Goal: Transaction & Acquisition: Purchase product/service

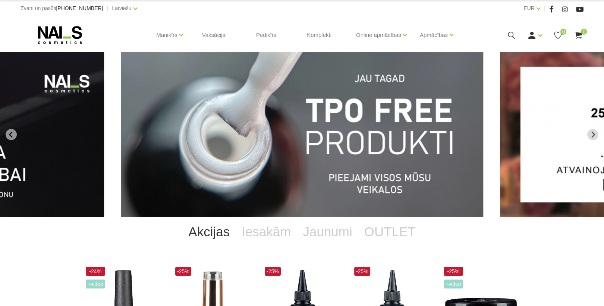
click at [513, 34] on icon at bounding box center [511, 35] width 9 height 9
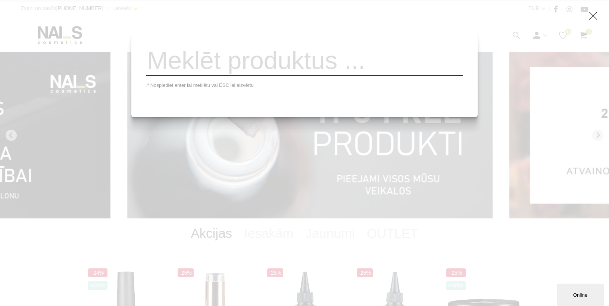
click at [325, 71] on input "search" at bounding box center [304, 61] width 316 height 30
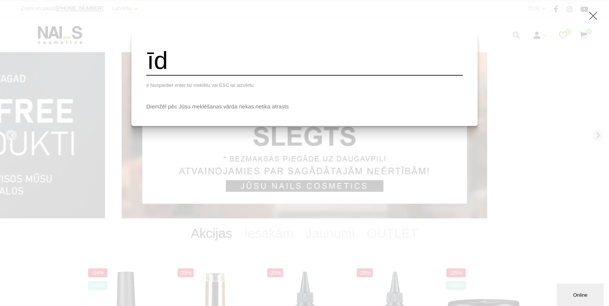
type input "ī"
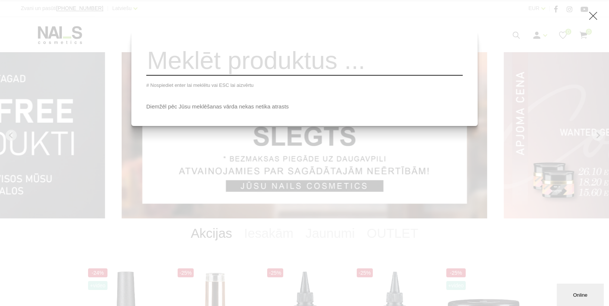
drag, startPoint x: 299, startPoint y: 76, endPoint x: 305, endPoint y: 76, distance: 6.0
click at [299, 76] on input "search" at bounding box center [304, 61] width 316 height 30
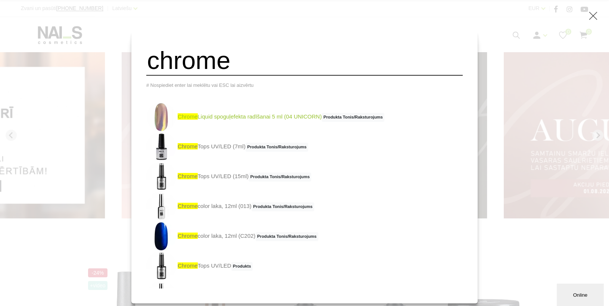
type input "chrome"
click at [254, 121] on link "chrome Liquid spoguļefekta radīšanai 5 ml (04 UNICORN) Produkta Tonis/Raksturoj…" at bounding box center [265, 117] width 238 height 30
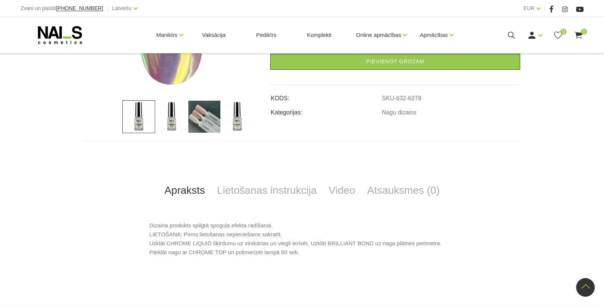
scroll to position [269, 0]
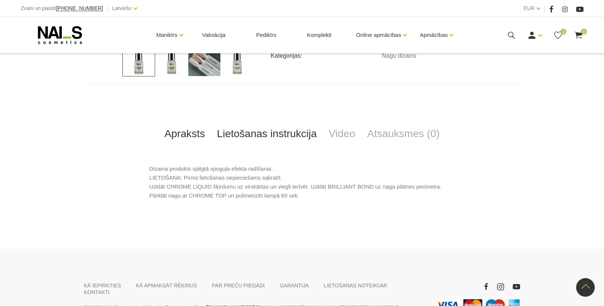
click at [263, 134] on link "Lietošanas instrukcija" at bounding box center [267, 134] width 112 height 25
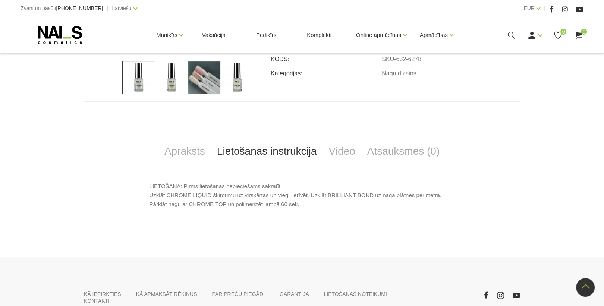
scroll to position [209, 0]
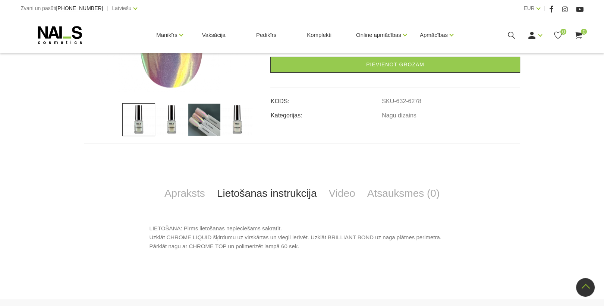
click at [196, 116] on img at bounding box center [204, 119] width 33 height 33
click at [195, 122] on img at bounding box center [204, 119] width 33 height 33
click at [167, 123] on img at bounding box center [171, 119] width 33 height 33
click at [201, 120] on img at bounding box center [204, 119] width 33 height 33
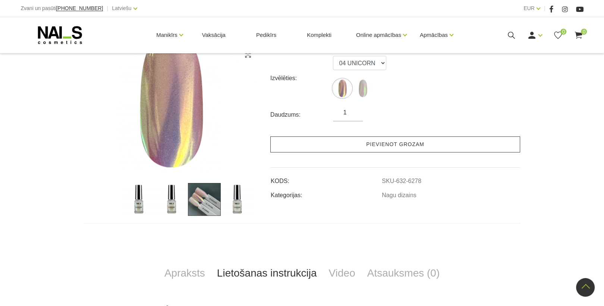
scroll to position [90, 0]
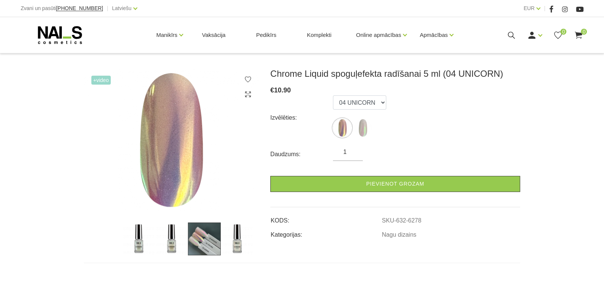
drag, startPoint x: 190, startPoint y: 240, endPoint x: 237, endPoint y: 240, distance: 47.0
click at [191, 241] on img at bounding box center [204, 239] width 33 height 33
click at [241, 241] on img at bounding box center [237, 239] width 33 height 33
click at [173, 237] on img at bounding box center [171, 239] width 33 height 33
click at [139, 239] on img at bounding box center [138, 239] width 33 height 33
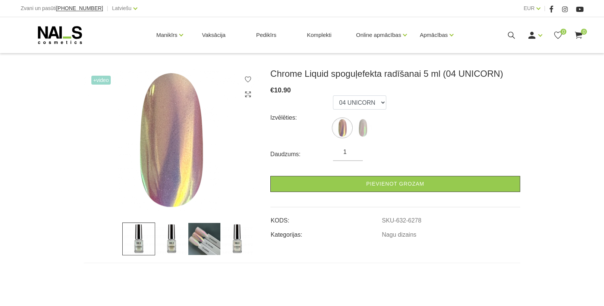
click at [215, 241] on img at bounding box center [204, 239] width 33 height 33
click at [365, 131] on img at bounding box center [363, 128] width 19 height 19
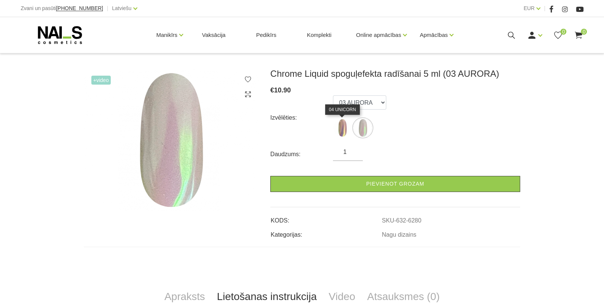
click at [347, 131] on img at bounding box center [342, 128] width 19 height 19
select select "6278"
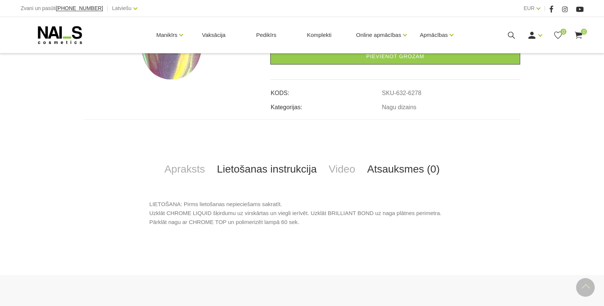
scroll to position [239, 0]
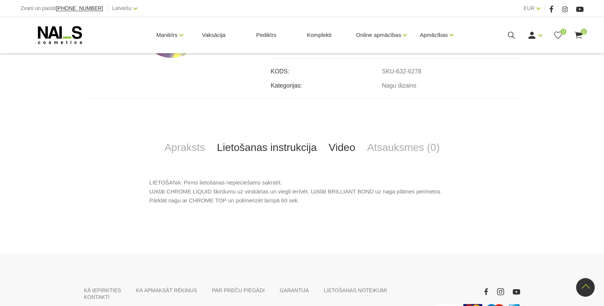
click at [342, 144] on link "Video" at bounding box center [342, 147] width 38 height 25
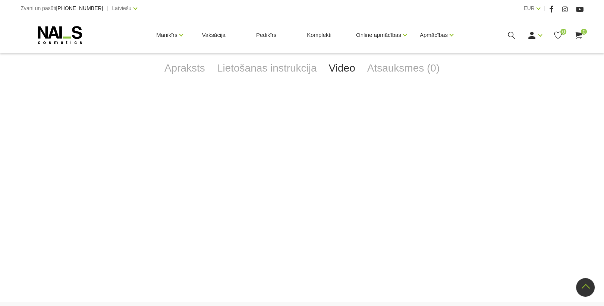
scroll to position [328, 0]
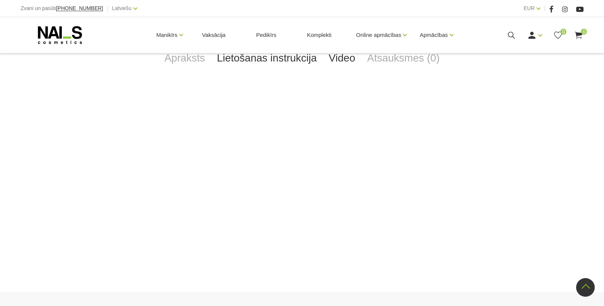
click at [257, 57] on link "Lietošanas instrukcija" at bounding box center [267, 58] width 112 height 25
